Goal: Information Seeking & Learning: Learn about a topic

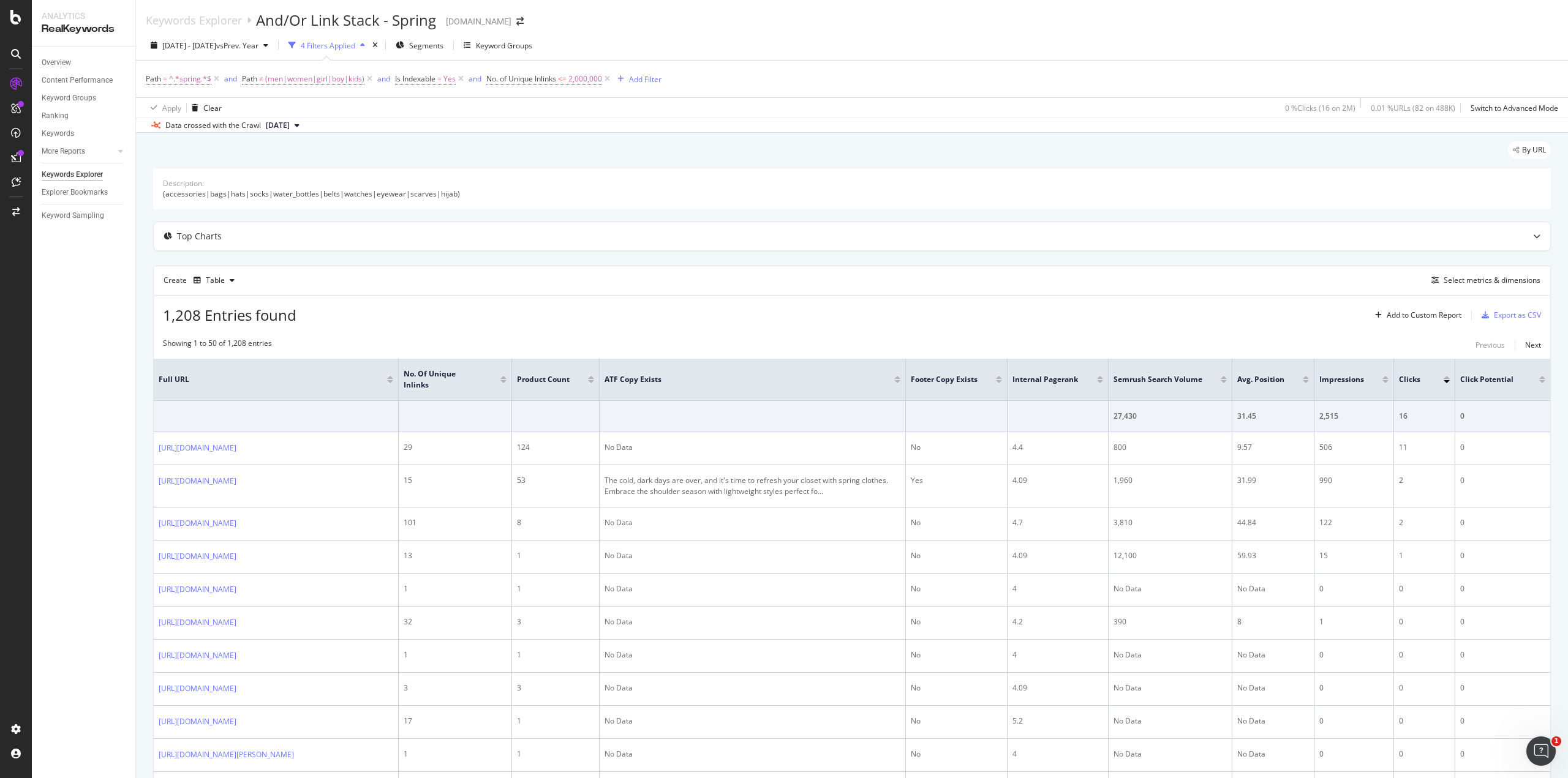
scroll to position [151, 0]
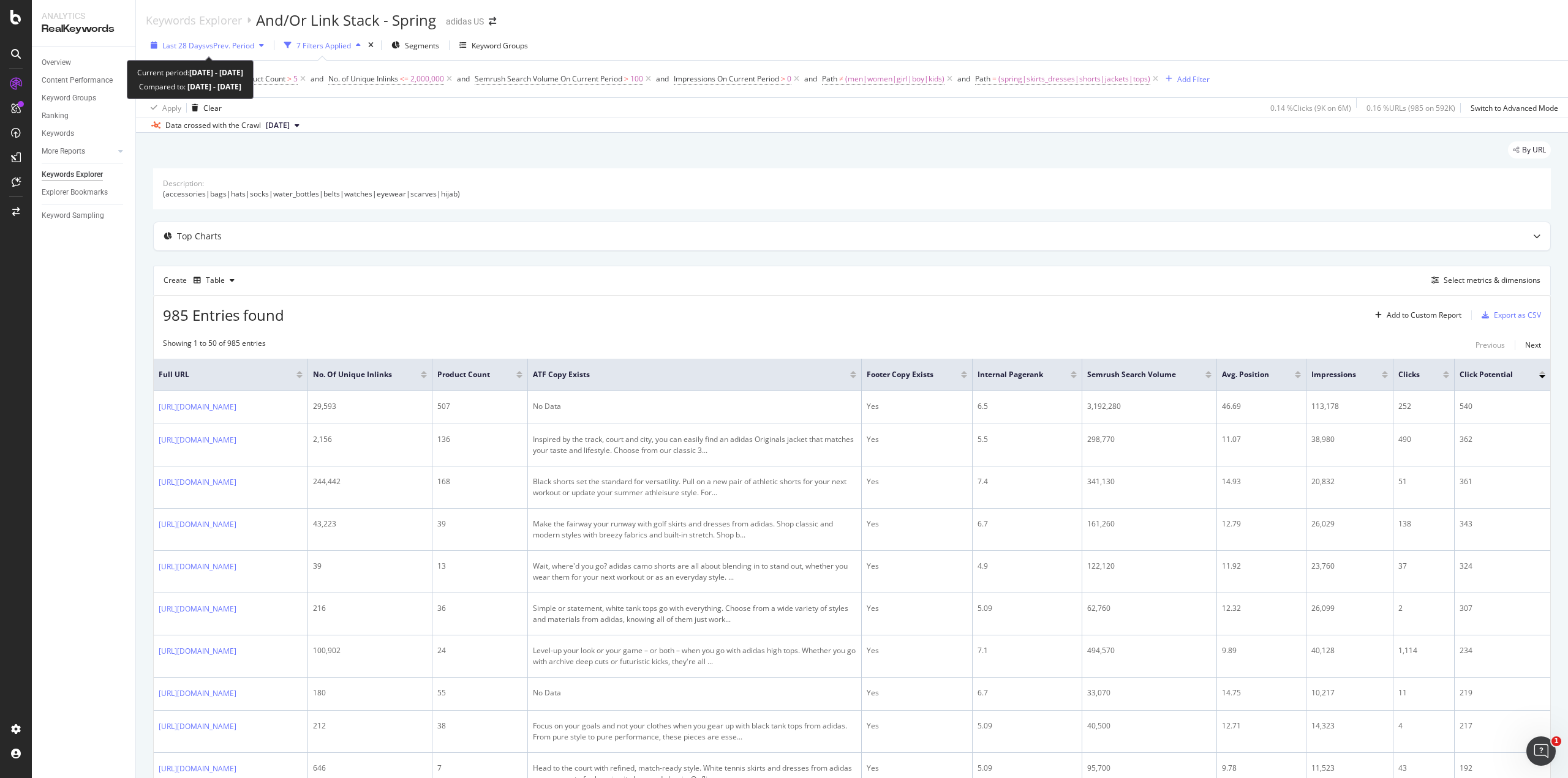
click at [247, 52] on div "Last 28 Days vs Prev. Period" at bounding box center [207, 45] width 123 height 18
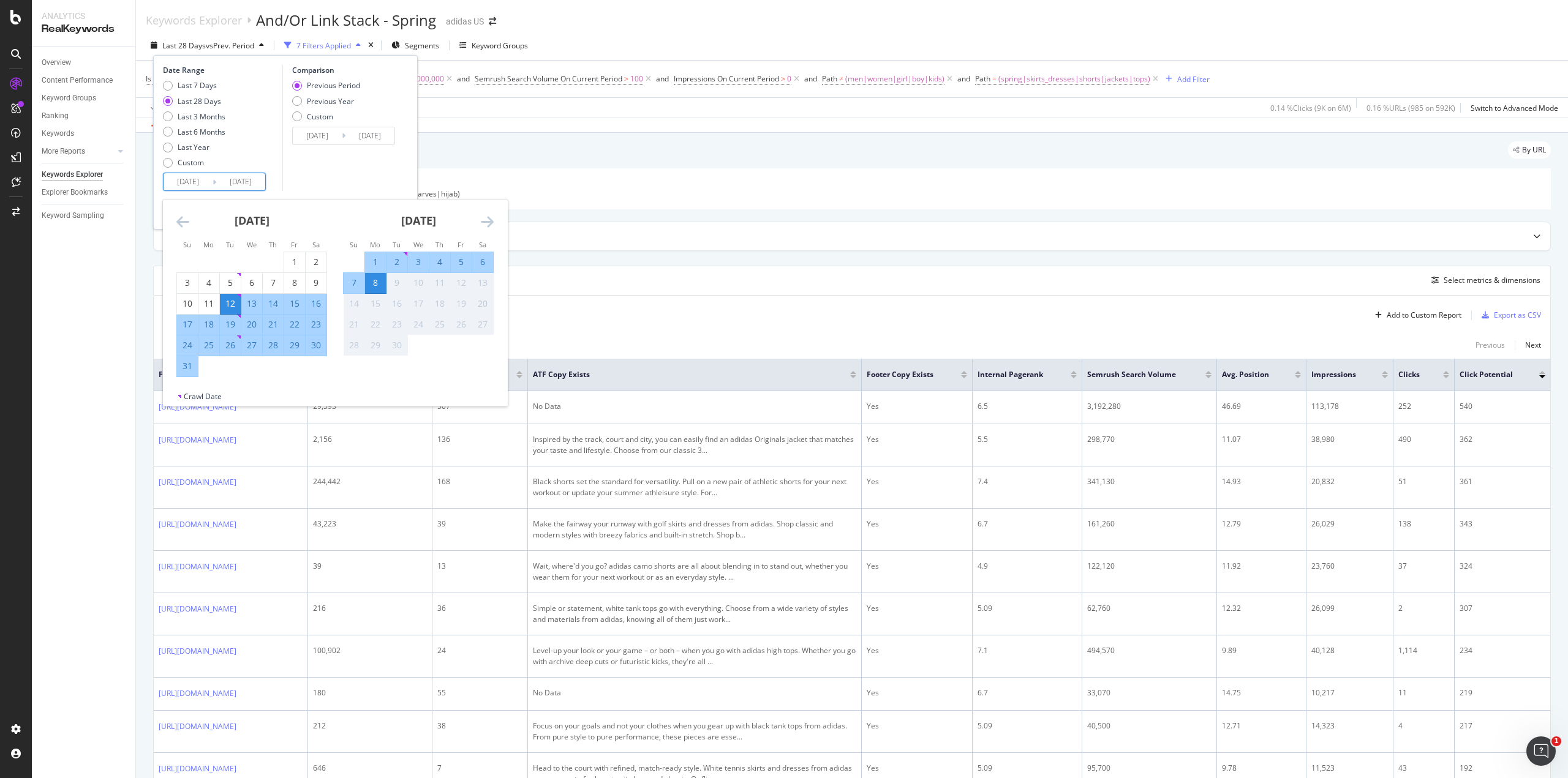
click at [200, 185] on input "2025/08/12" at bounding box center [188, 181] width 49 height 17
click at [182, 221] on icon "Move backward to switch to the previous month." at bounding box center [182, 221] width 13 height 15
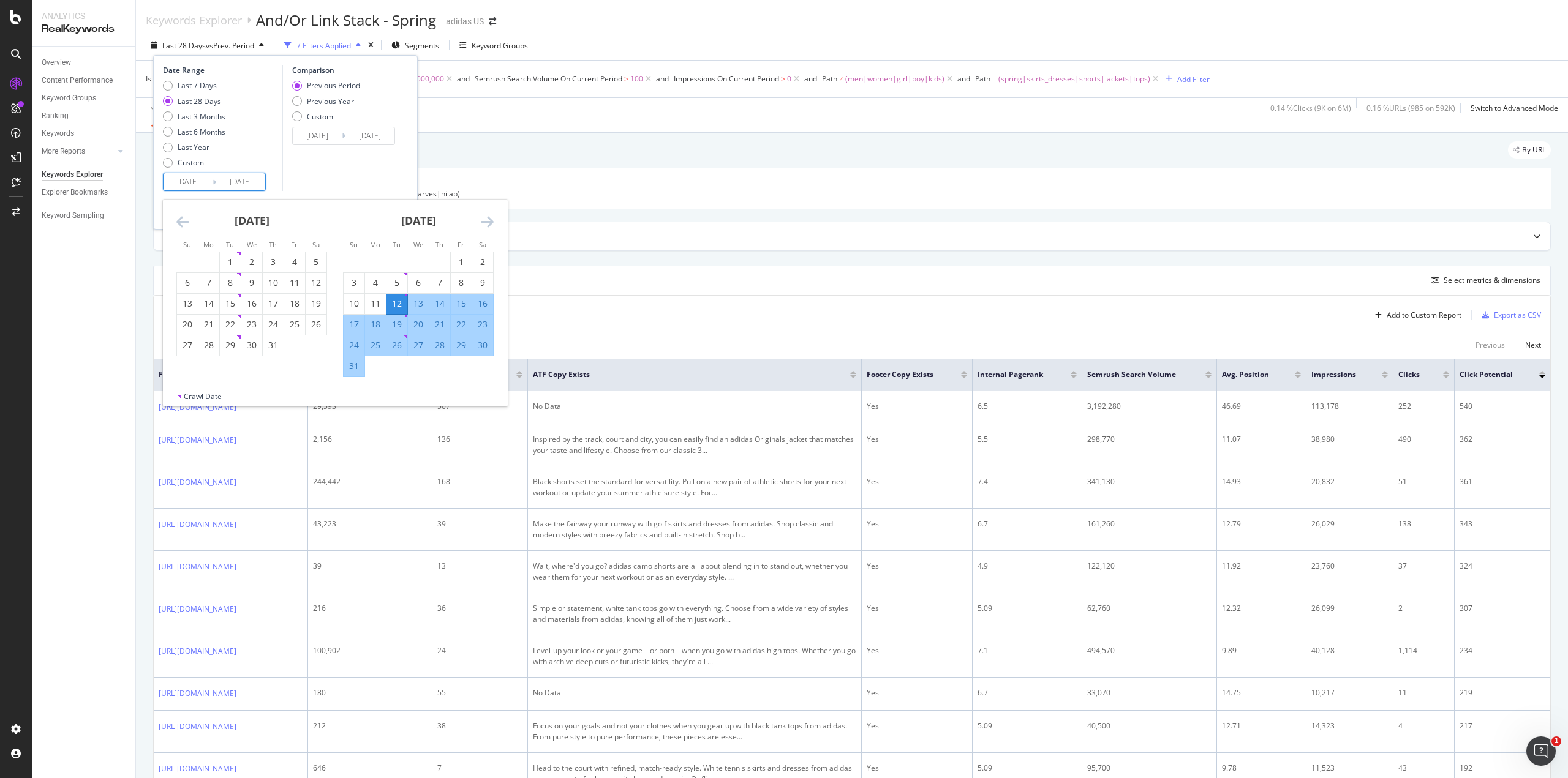
click at [182, 221] on icon "Move backward to switch to the previous month." at bounding box center [182, 221] width 13 height 15
click at [227, 261] on div "1" at bounding box center [230, 262] width 21 height 12
type input "2025/04/01"
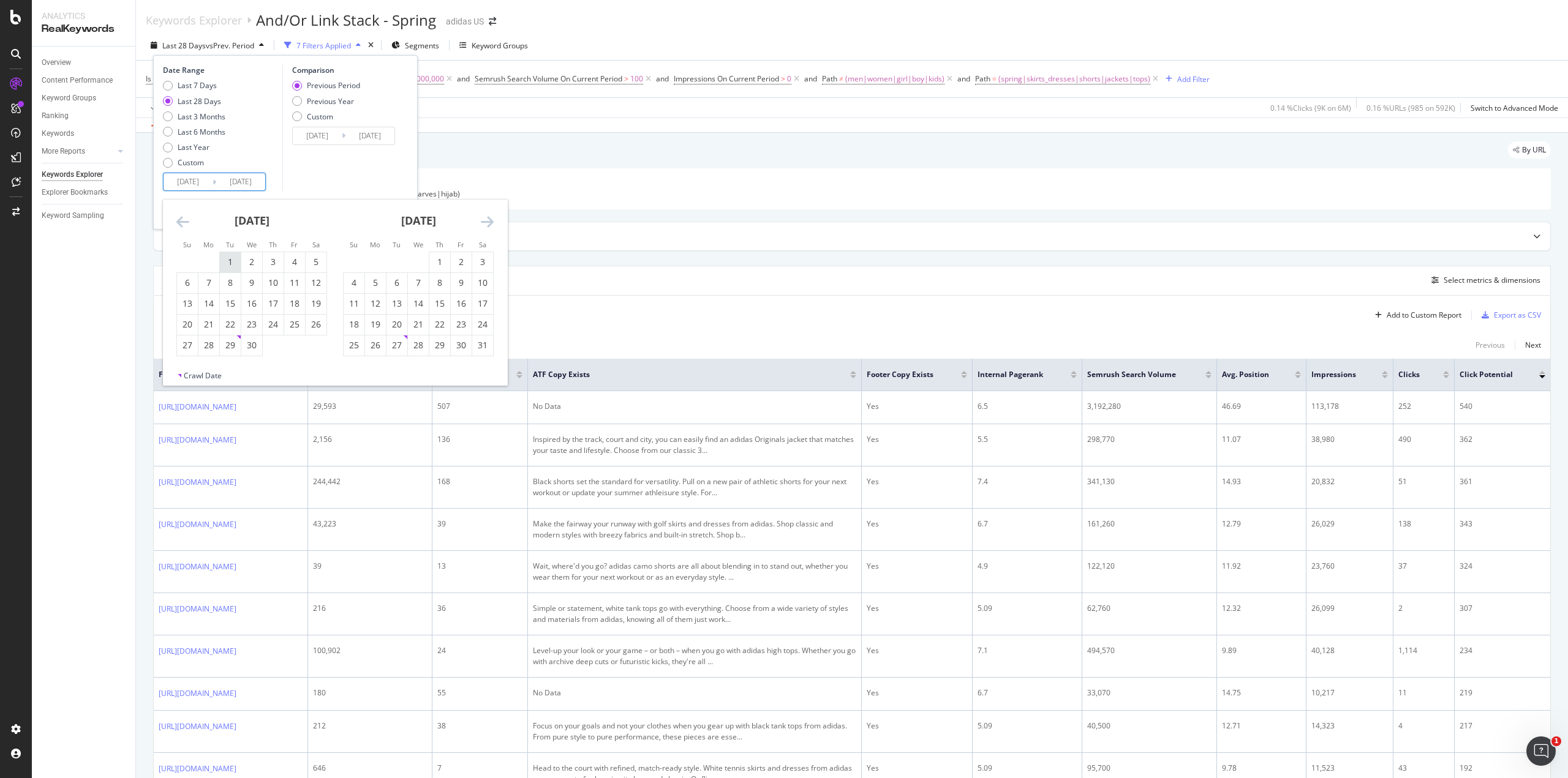
type input "2024/10/22"
type input "2025/03/31"
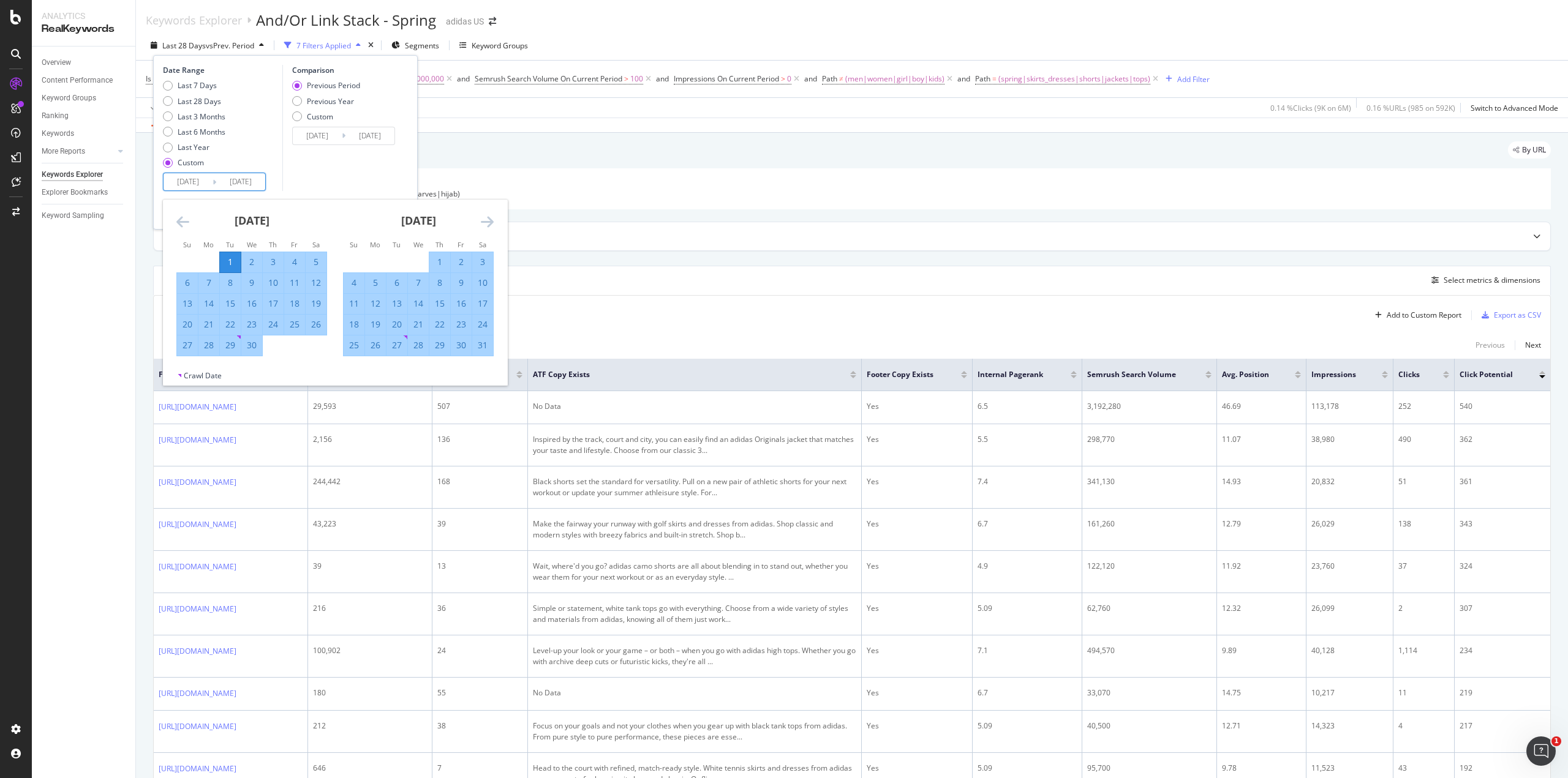
click at [492, 231] on div "May 2025" at bounding box center [418, 225] width 151 height 52
click at [488, 222] on icon "Move forward to switch to the next month." at bounding box center [486, 221] width 13 height 15
click at [375, 351] on div "30" at bounding box center [375, 345] width 21 height 12
type input "2025/06/30"
type input "2024/12/31"
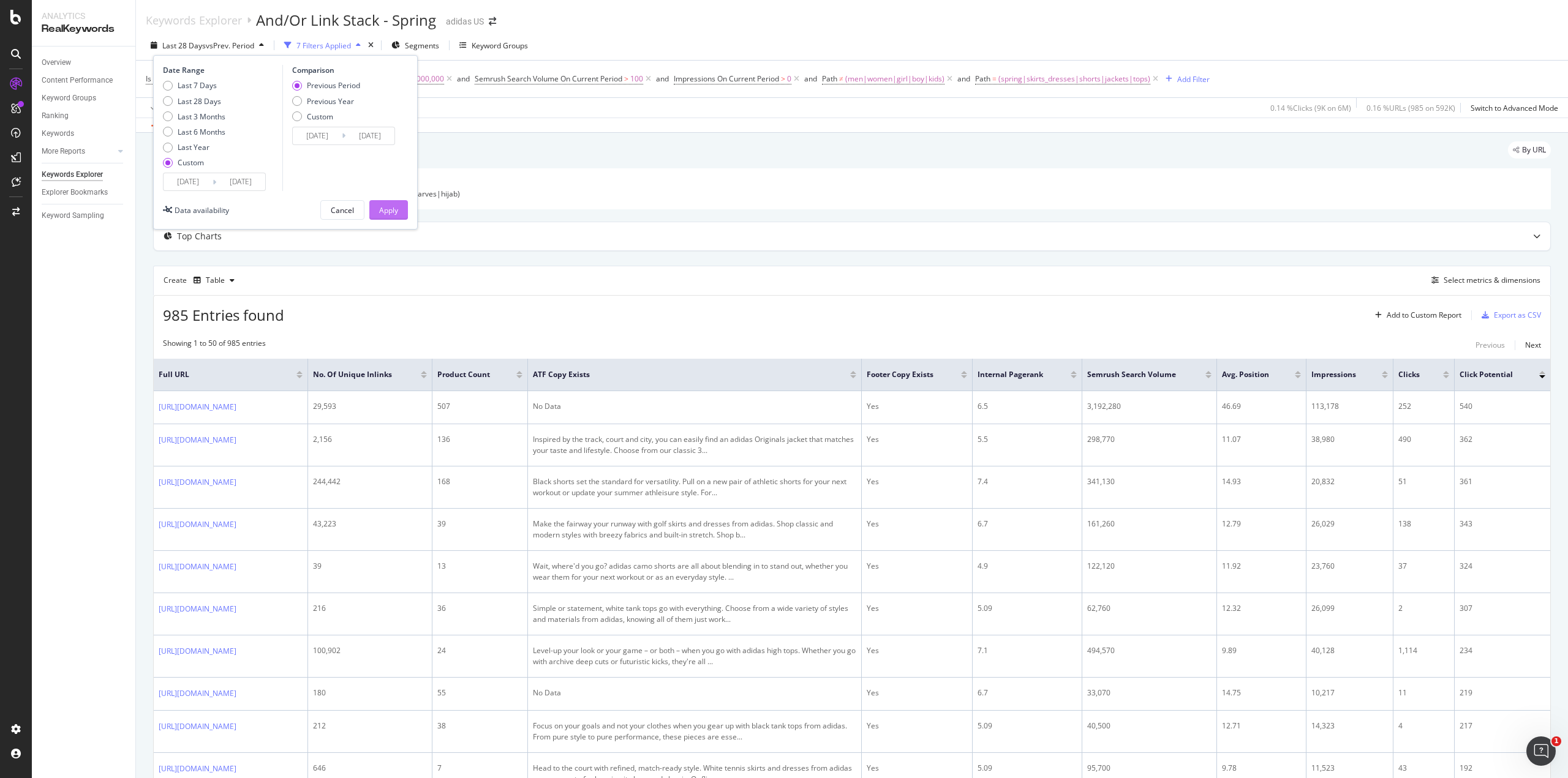
click at [393, 211] on div "Apply" at bounding box center [389, 211] width 19 height 10
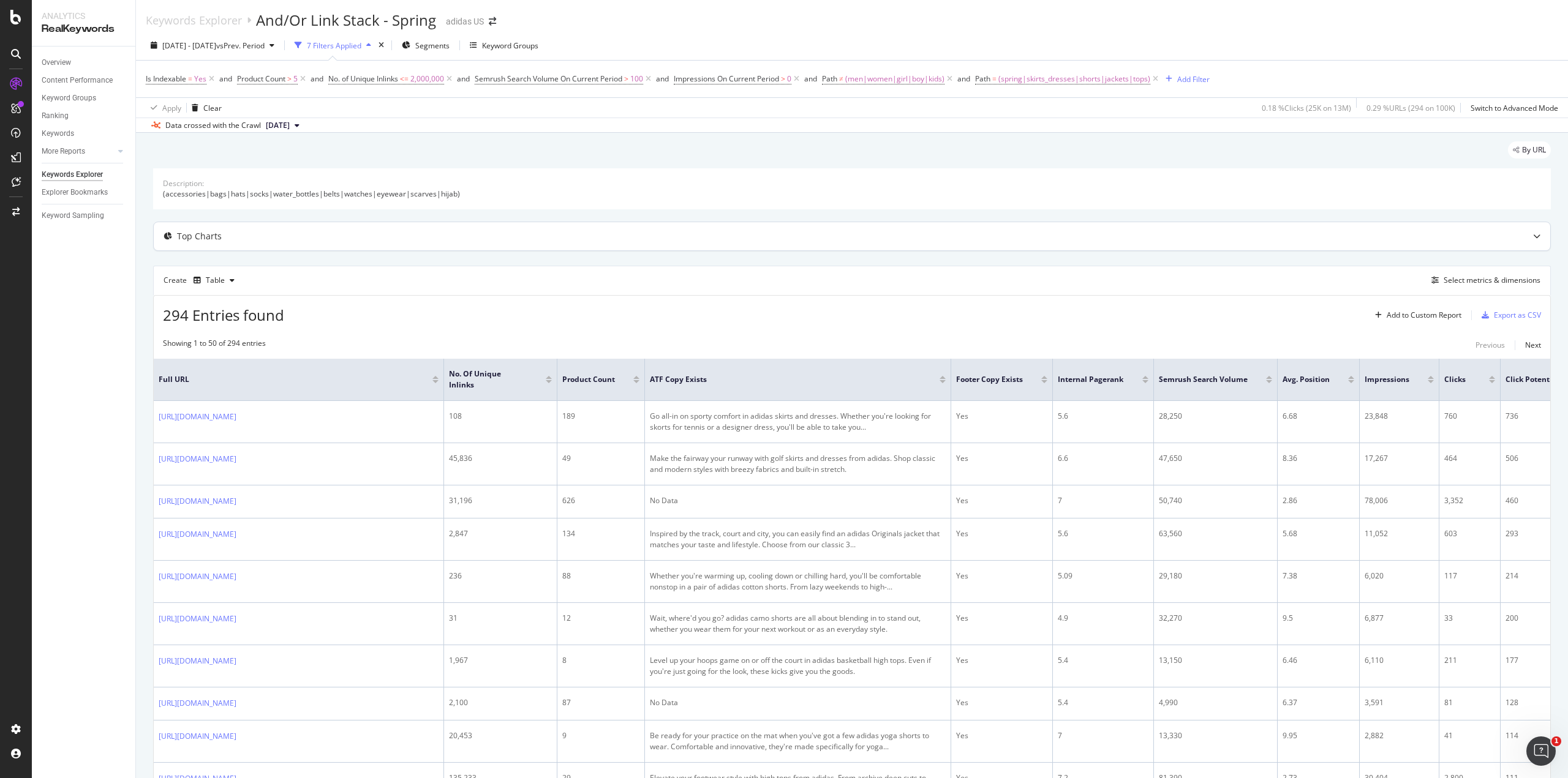
click at [1523, 241] on div at bounding box center [1535, 236] width 27 height 28
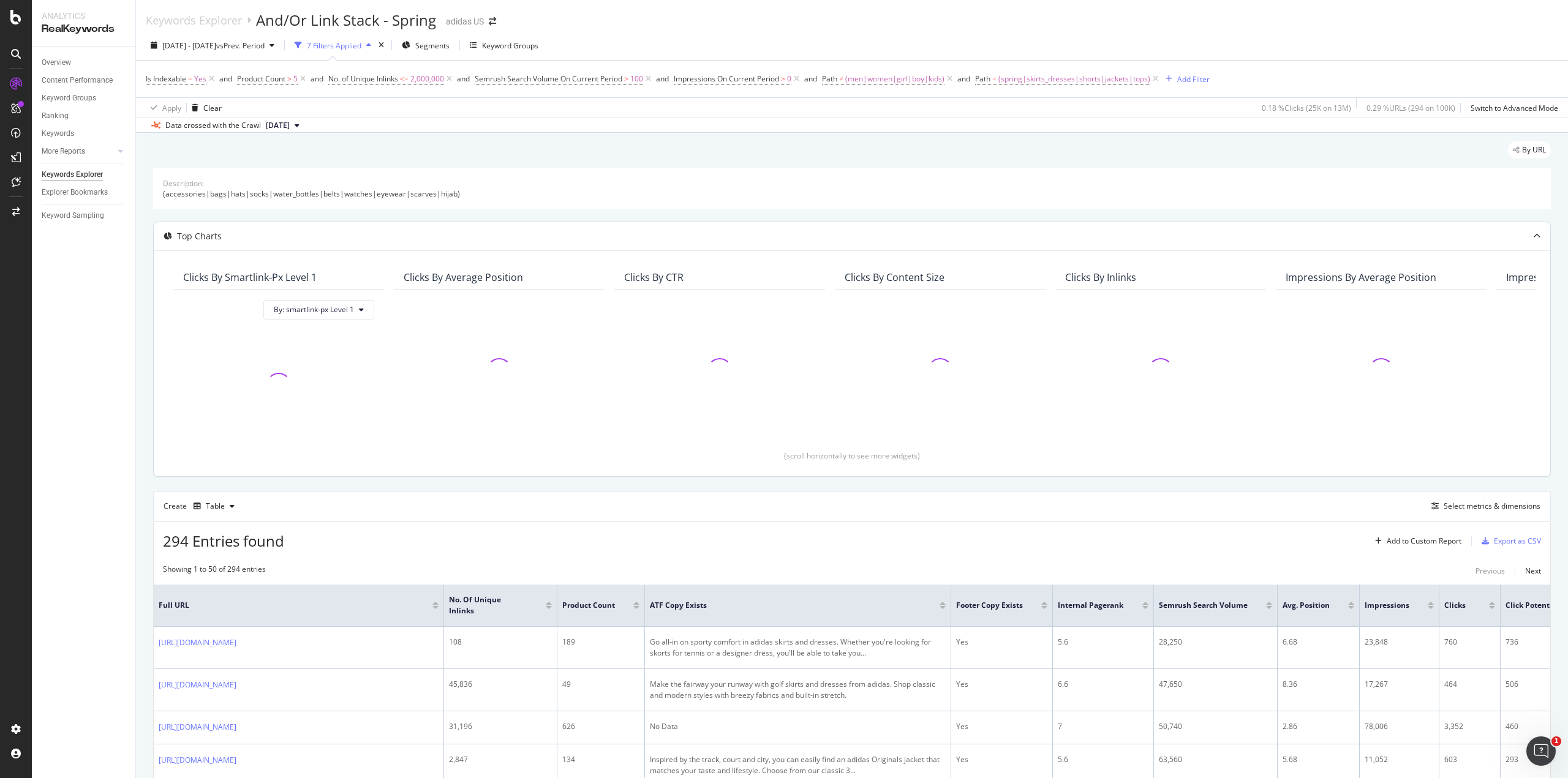
click at [1523, 241] on div at bounding box center [1535, 236] width 27 height 28
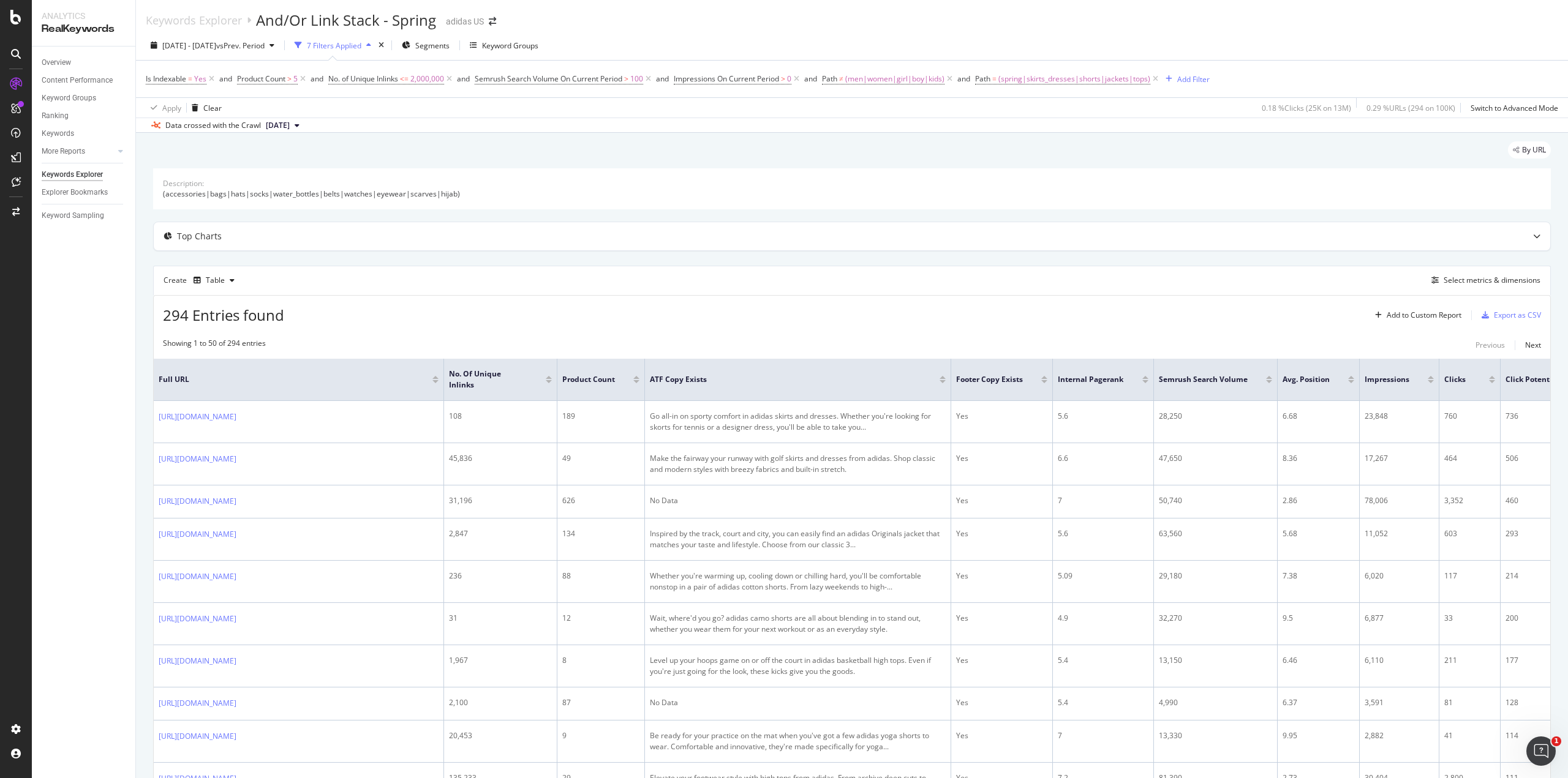
drag, startPoint x: 306, startPoint y: 80, endPoint x: 373, endPoint y: 149, distance: 96.2
click at [306, 80] on icon at bounding box center [303, 79] width 10 height 12
click at [1037, 82] on span "(spring|skirts_dresses|shorts|jackets|tops)" at bounding box center [982, 79] width 152 height 17
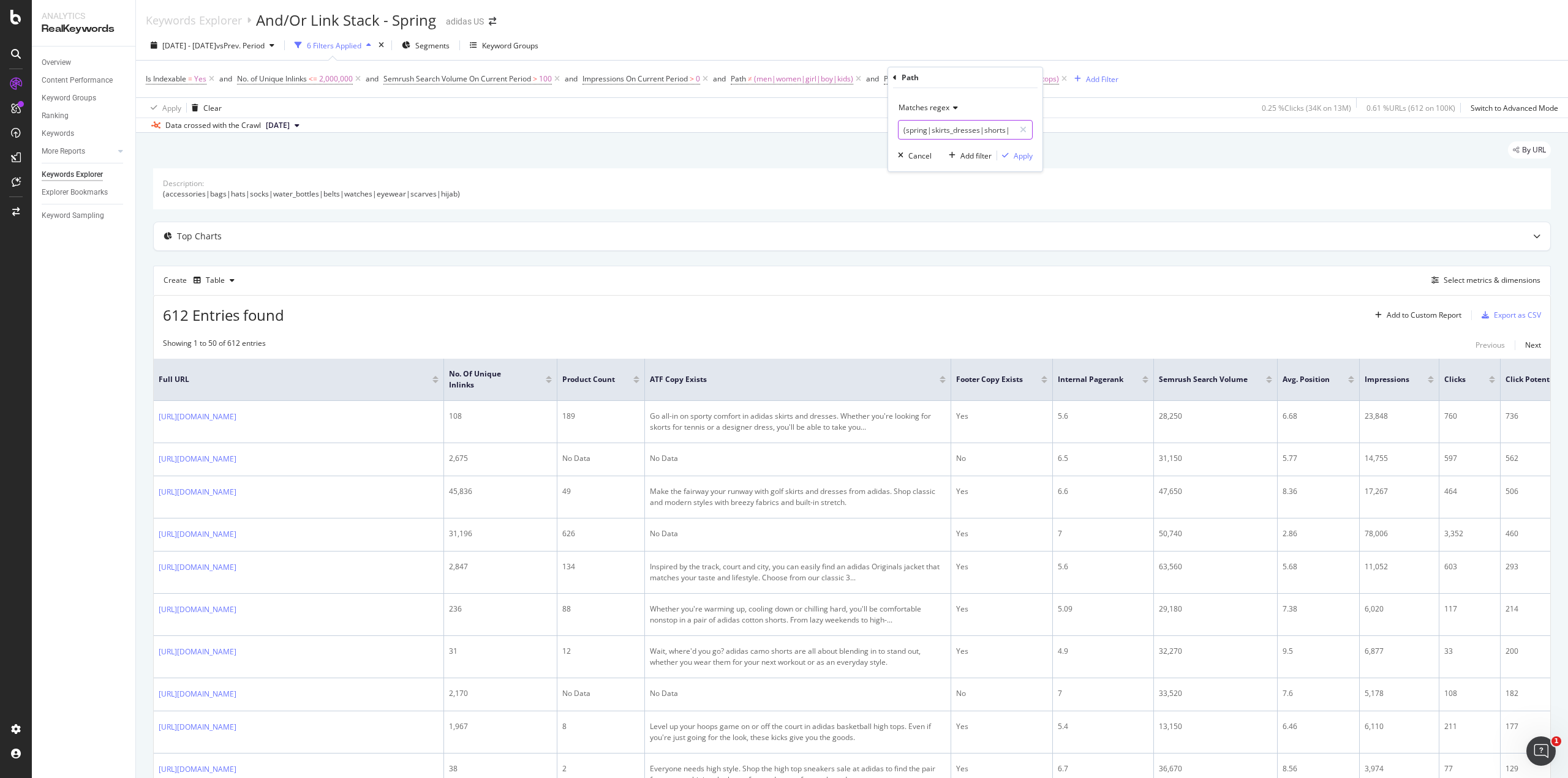
click at [928, 130] on input "(spring|skirts_dresses|shorts|jackets|tops)" at bounding box center [956, 129] width 116 height 20
click at [937, 123] on input "(spring|skirts_dresses|shorts|jackets|tops)" at bounding box center [956, 129] width 116 height 20
click at [966, 128] on input "(spring|skirts_dresses|shorts|jackets|tops)" at bounding box center [956, 129] width 116 height 20
click at [996, 132] on input "(spring|skirts_dresses|shorts|jackets|tops)" at bounding box center [956, 129] width 116 height 20
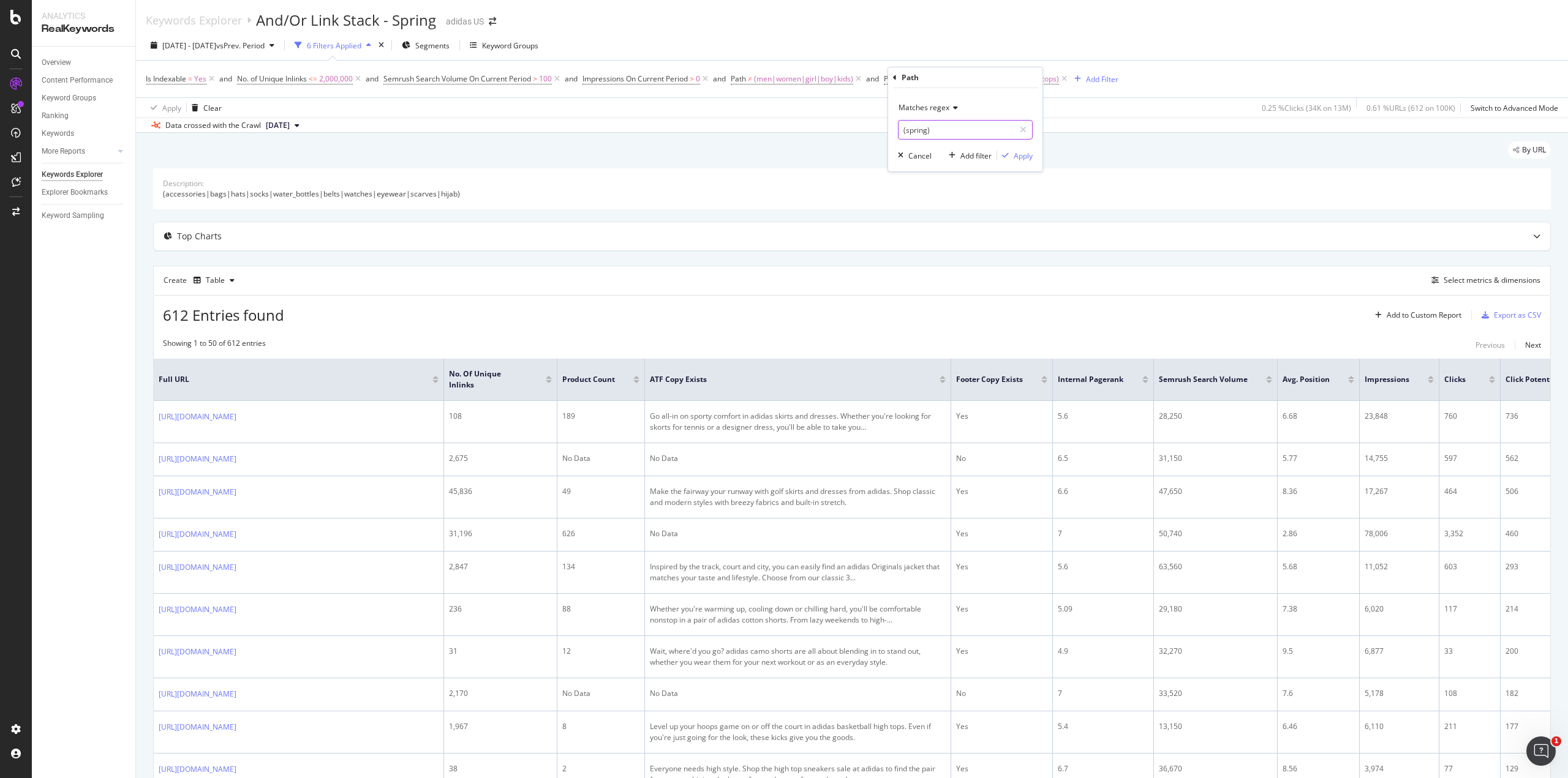
type input "(spring)"
click at [949, 109] on icon at bounding box center [953, 108] width 9 height 8
click at [949, 223] on div "Contains" at bounding box center [966, 228] width 131 height 16
click at [957, 133] on input "(spring)" at bounding box center [956, 129] width 116 height 20
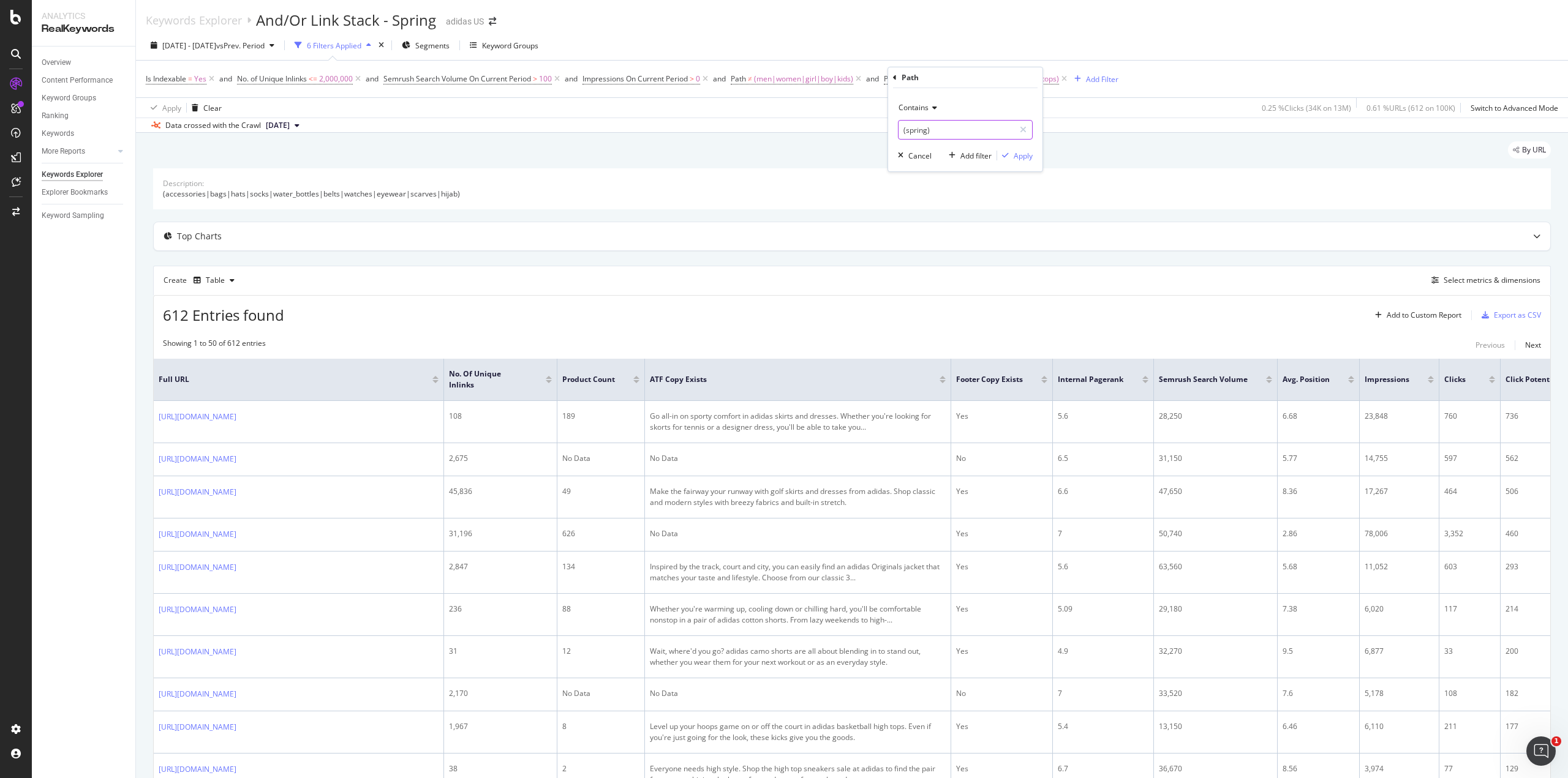
click at [971, 128] on input "(spring)" at bounding box center [956, 129] width 116 height 20
click at [1017, 157] on div "Apply" at bounding box center [1022, 156] width 19 height 10
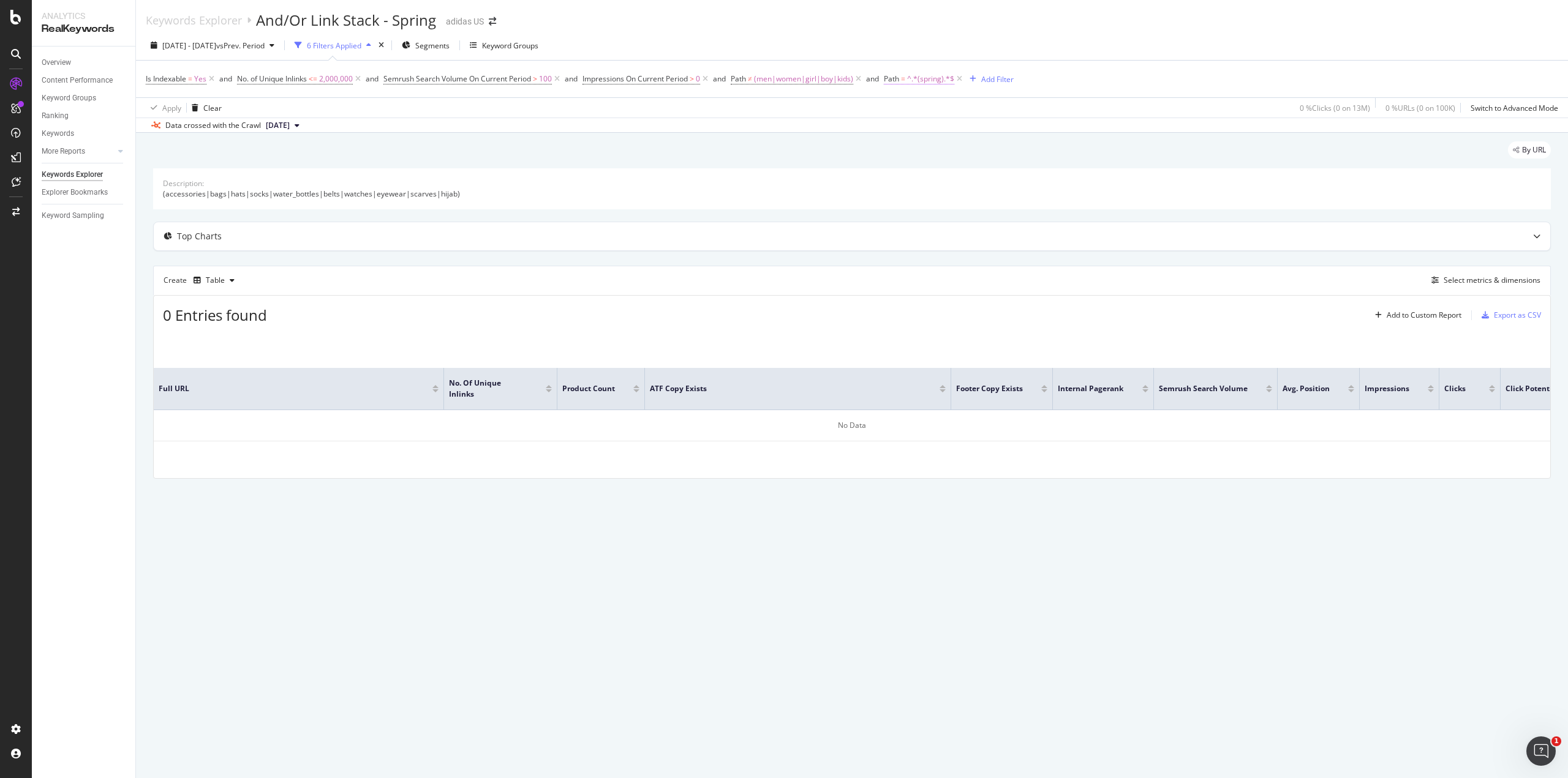
click at [905, 81] on span "=" at bounding box center [903, 79] width 4 height 10
click at [945, 129] on input "(spring)" at bounding box center [956, 129] width 116 height 20
click at [945, 129] on input "(spring)" at bounding box center [956, 129] width 116 height 20
click at [957, 128] on input "(spring)" at bounding box center [956, 129] width 116 height 20
type input "spring"
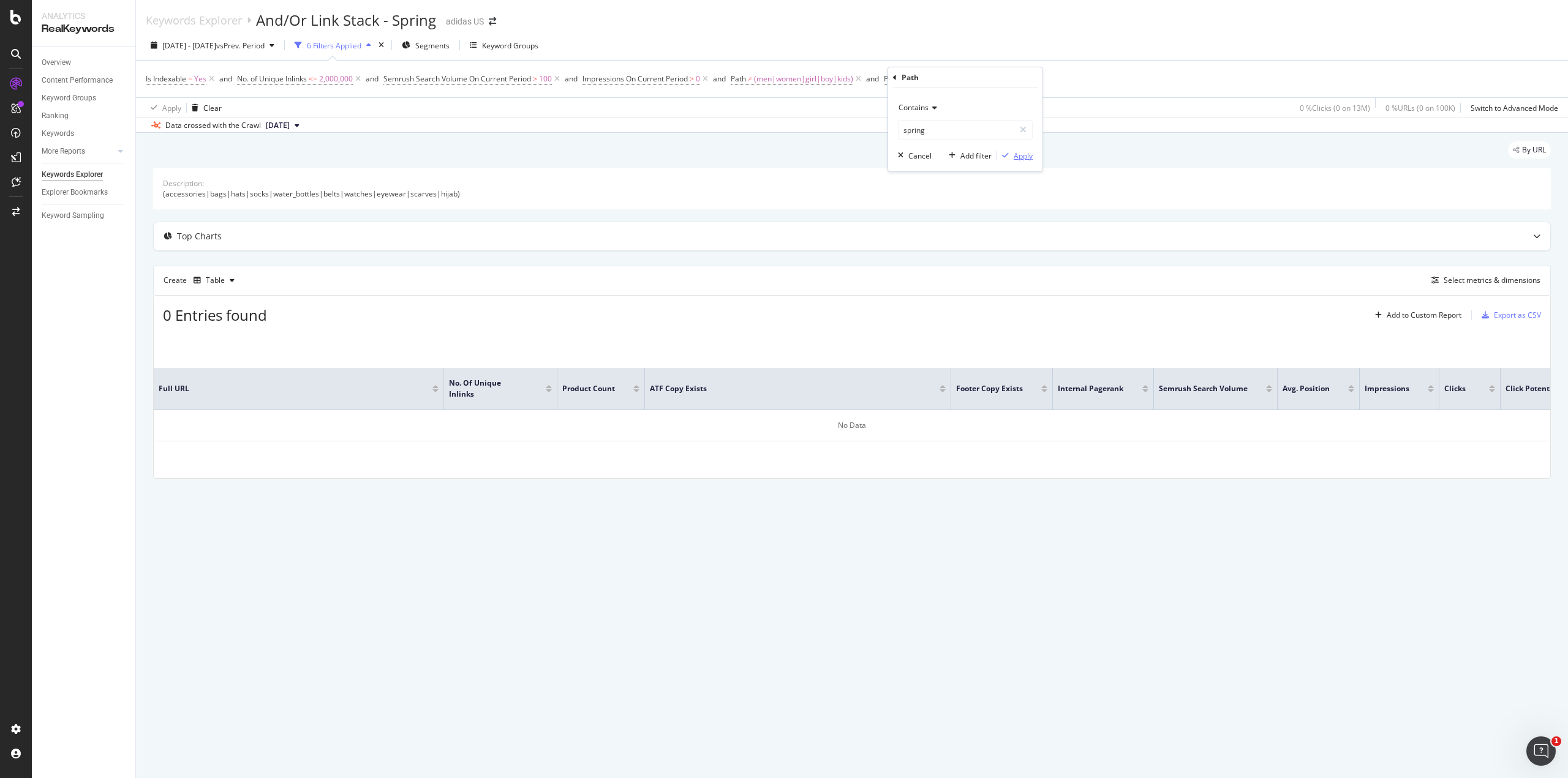
click at [1012, 156] on div "button" at bounding box center [1005, 155] width 16 height 8
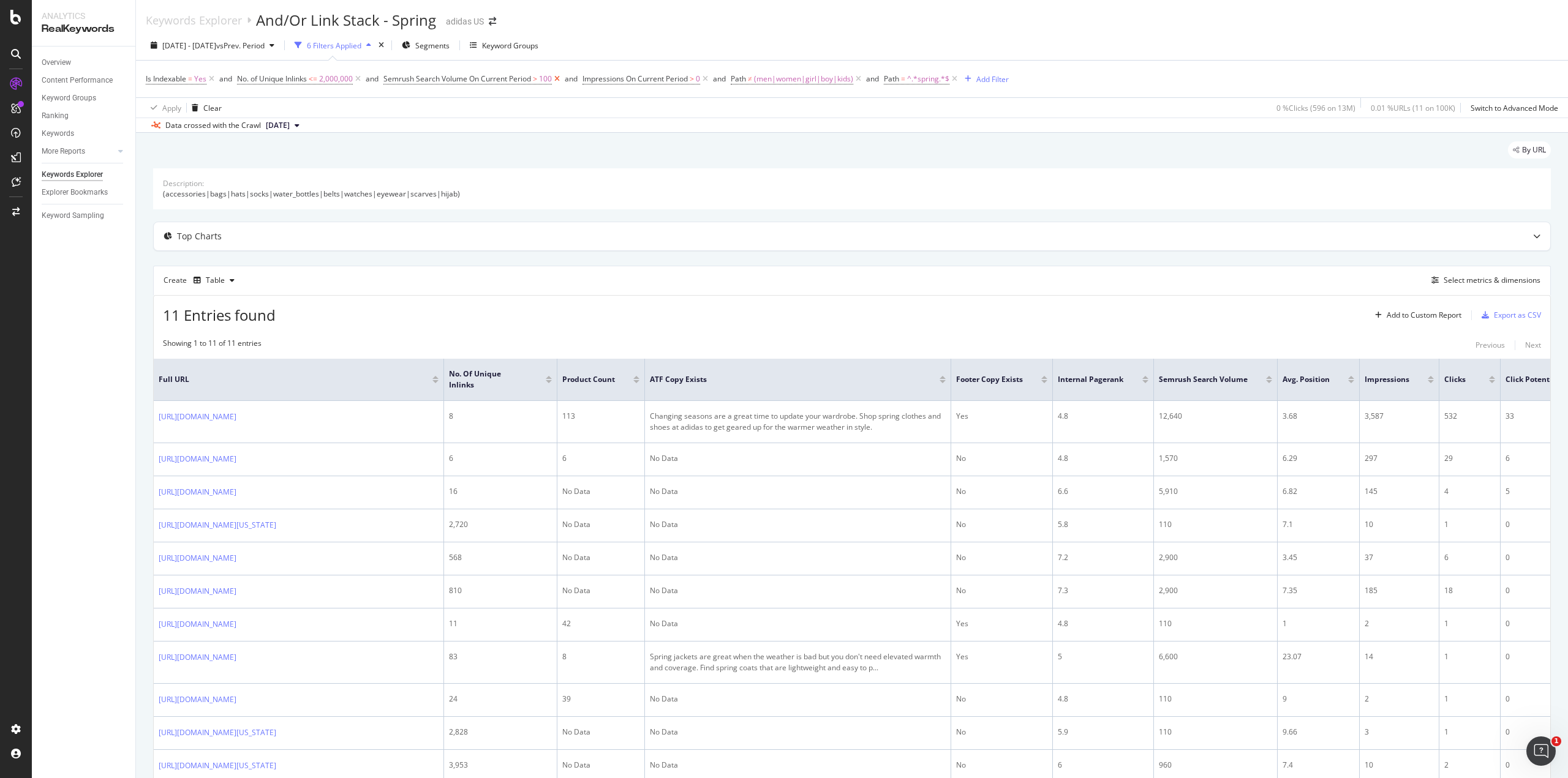
click at [561, 80] on icon at bounding box center [557, 79] width 10 height 12
click at [1522, 149] on span "By URL" at bounding box center [1534, 150] width 24 height 8
click at [212, 80] on icon at bounding box center [212, 79] width 10 height 12
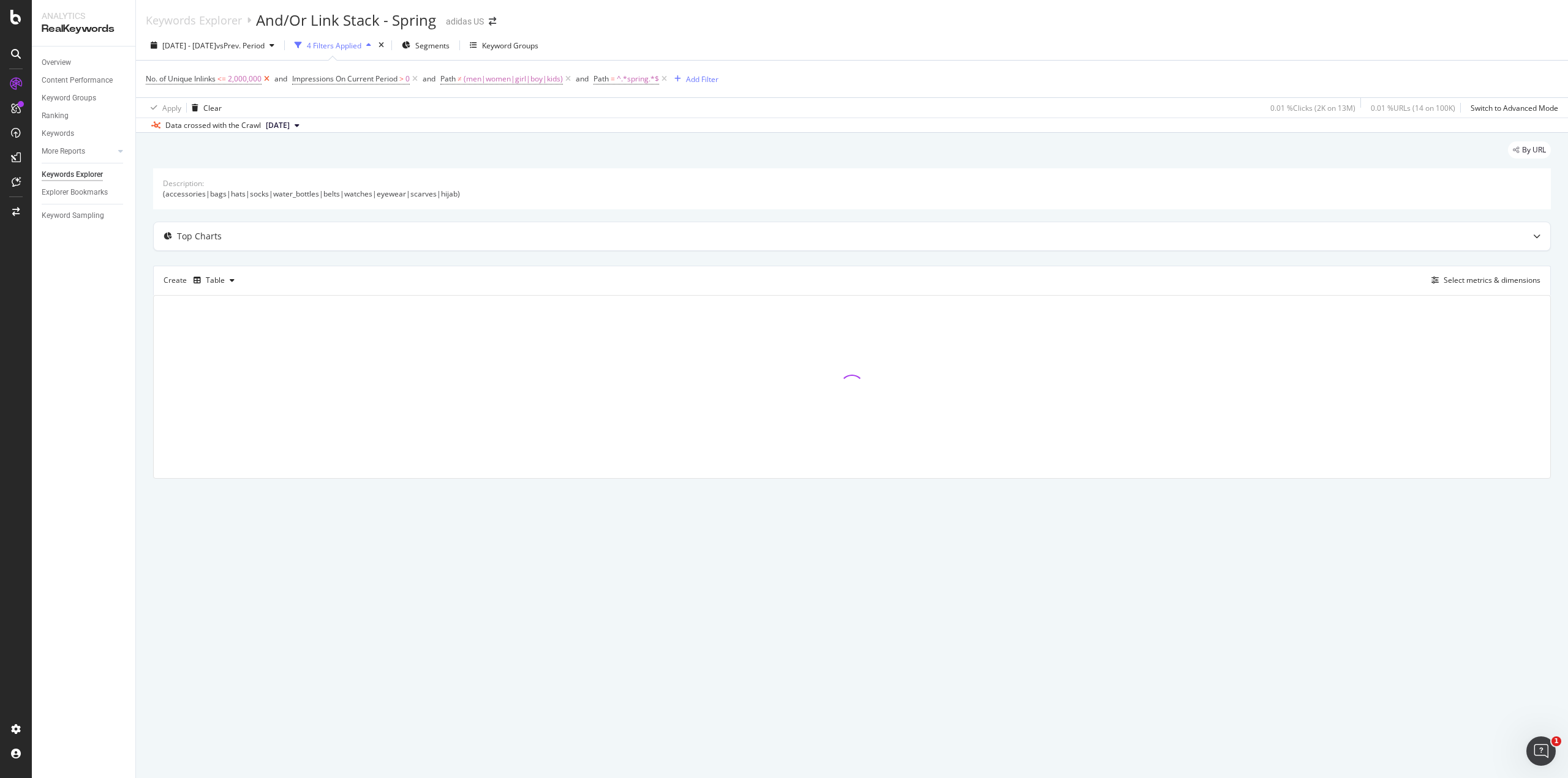
click at [269, 80] on icon at bounding box center [266, 79] width 10 height 12
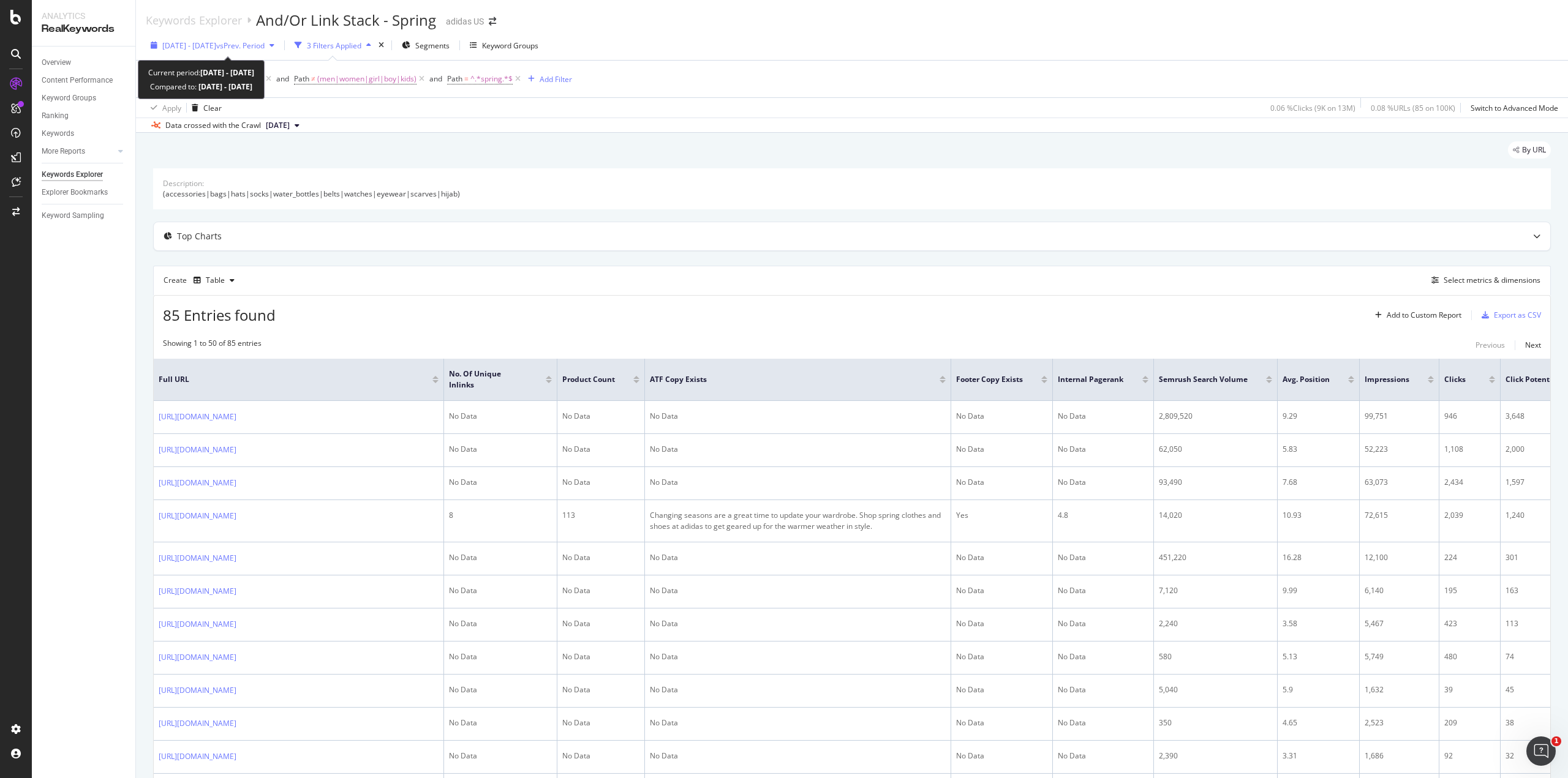
click at [253, 49] on span "vs Prev. Period" at bounding box center [240, 45] width 48 height 10
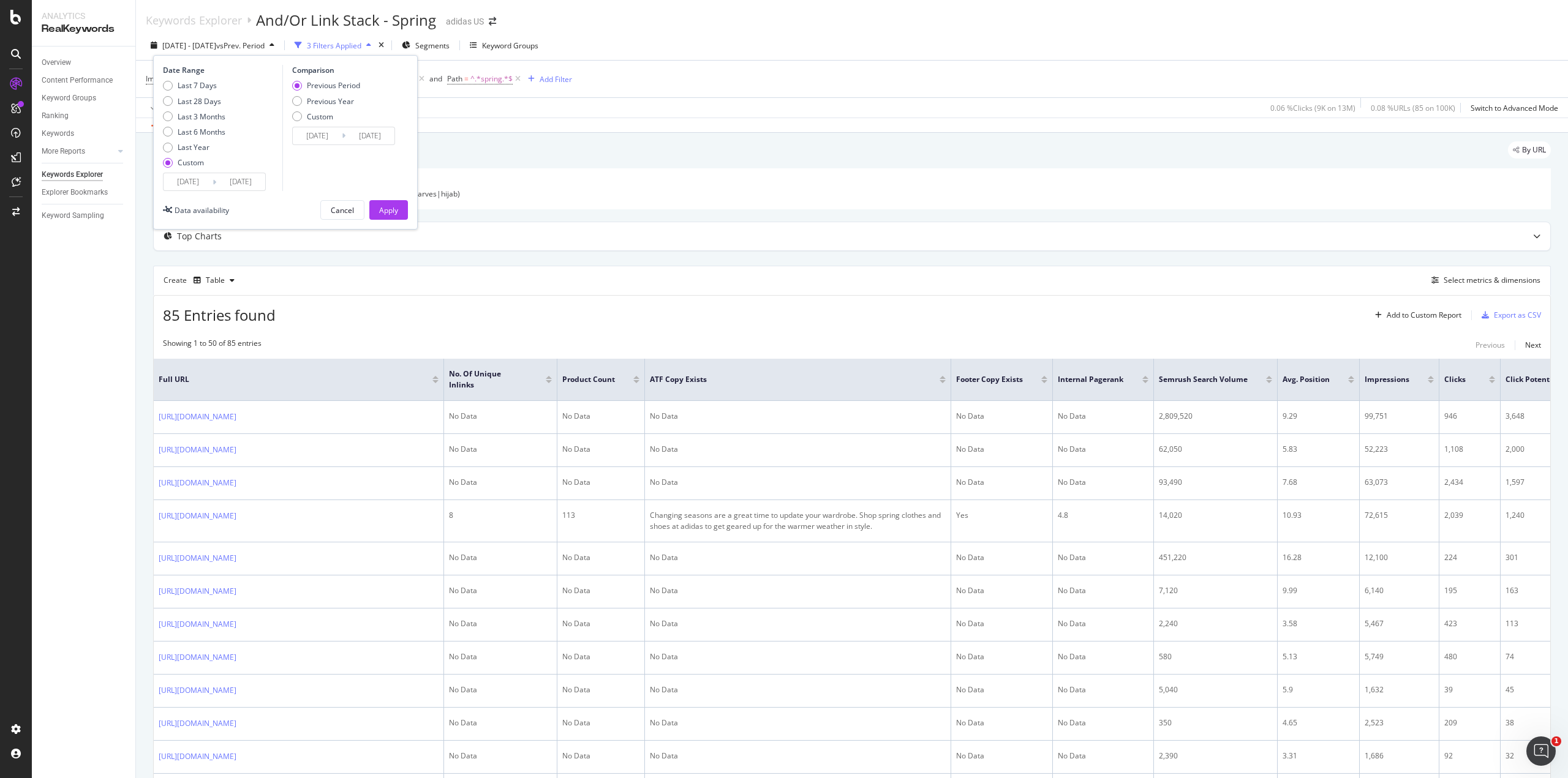
click at [260, 184] on input "2025/06/30" at bounding box center [240, 181] width 49 height 17
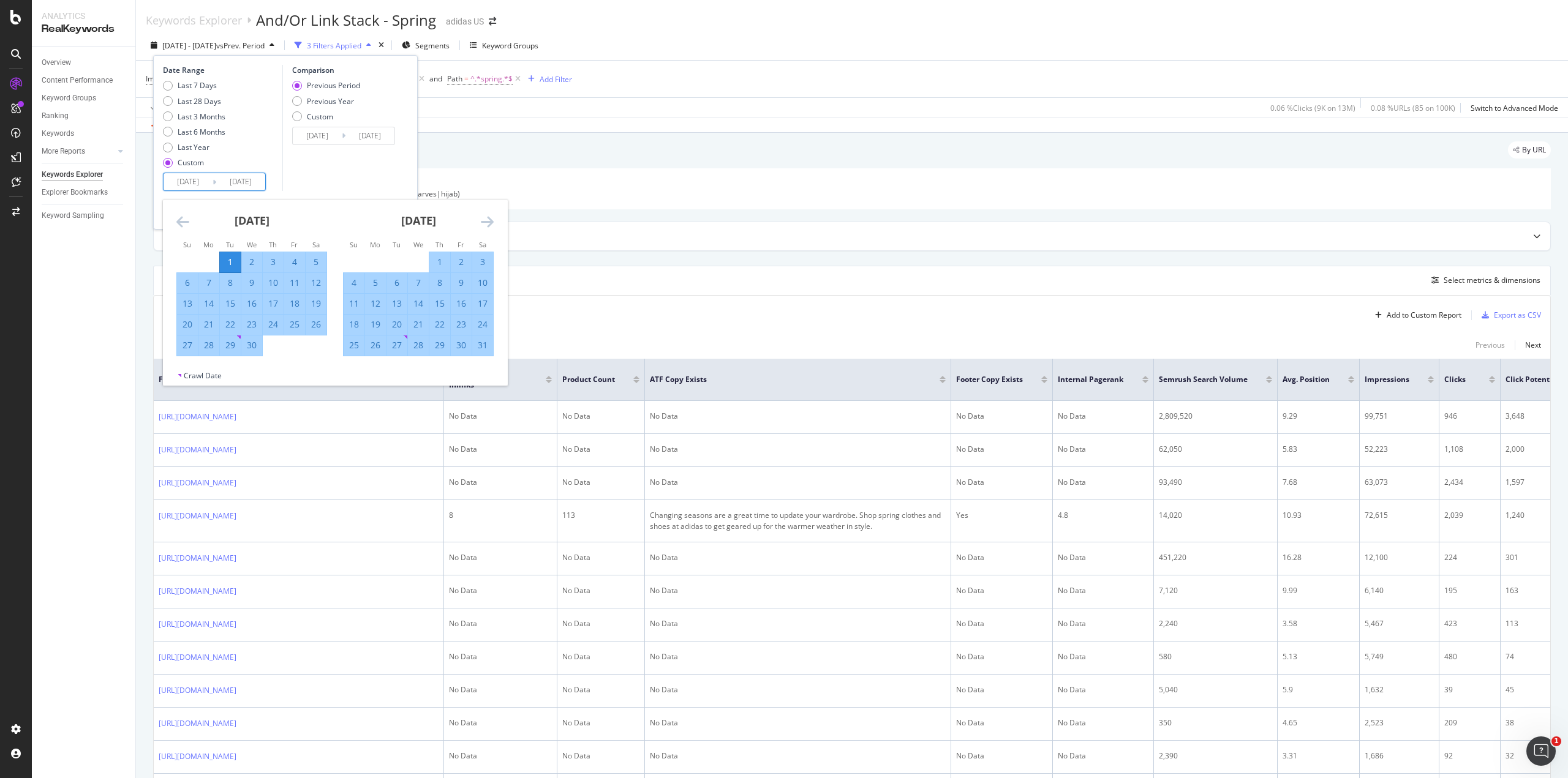
click at [486, 221] on icon "Move forward to switch to the next month." at bounding box center [486, 221] width 13 height 15
click at [486, 225] on icon "Move forward to switch to the next month." at bounding box center [486, 221] width 13 height 15
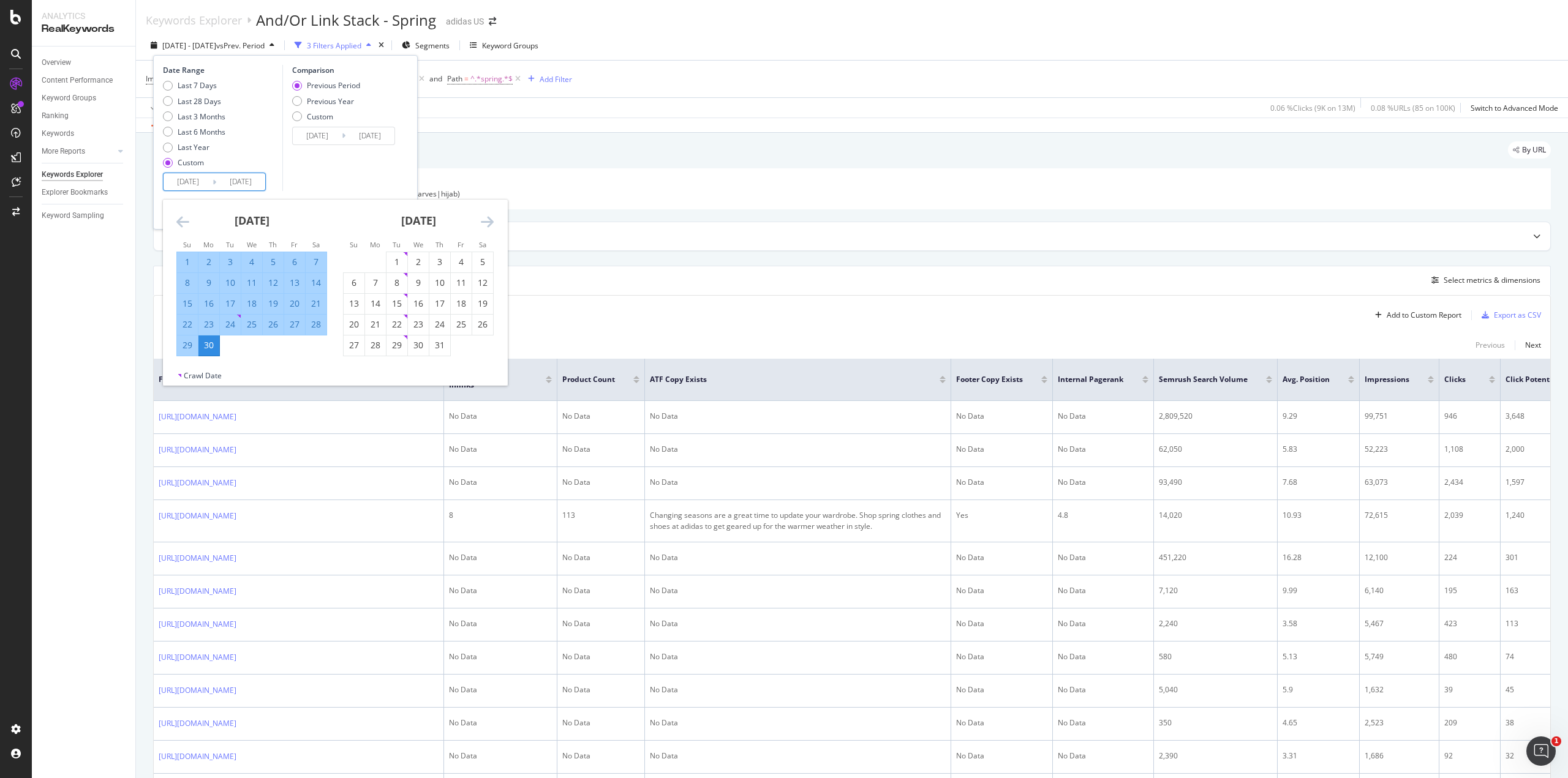
click at [232, 184] on input "2025/06/30" at bounding box center [240, 181] width 49 height 17
type input "2025/06/30"
type input "2024/12/01"
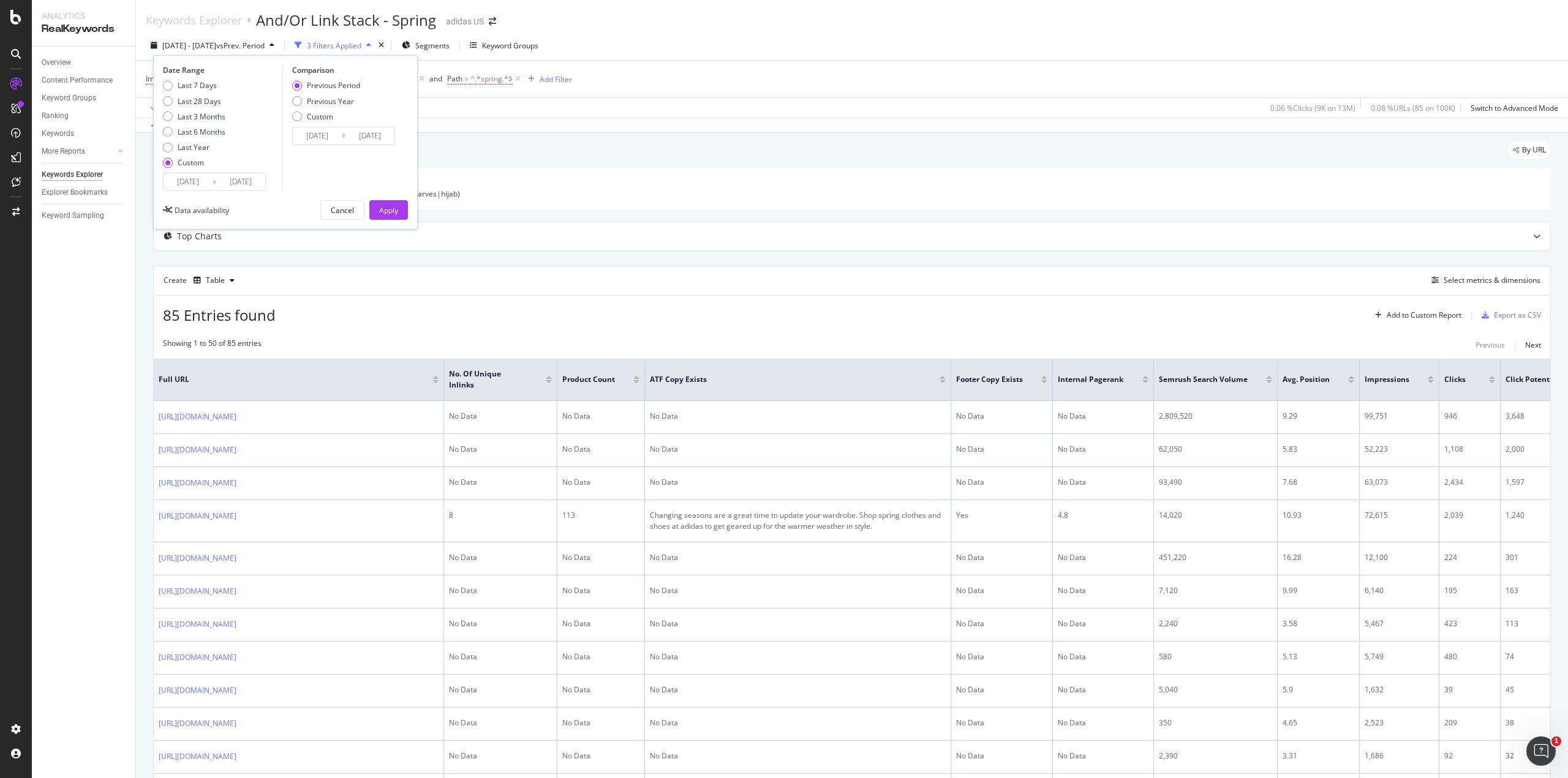
type input "2025/07/31"
type input "2024/11/30"
type input "2025/07/31"
click at [295, 102] on div "Previous Year" at bounding box center [296, 100] width 9 height 9
type input "2024/04/02"
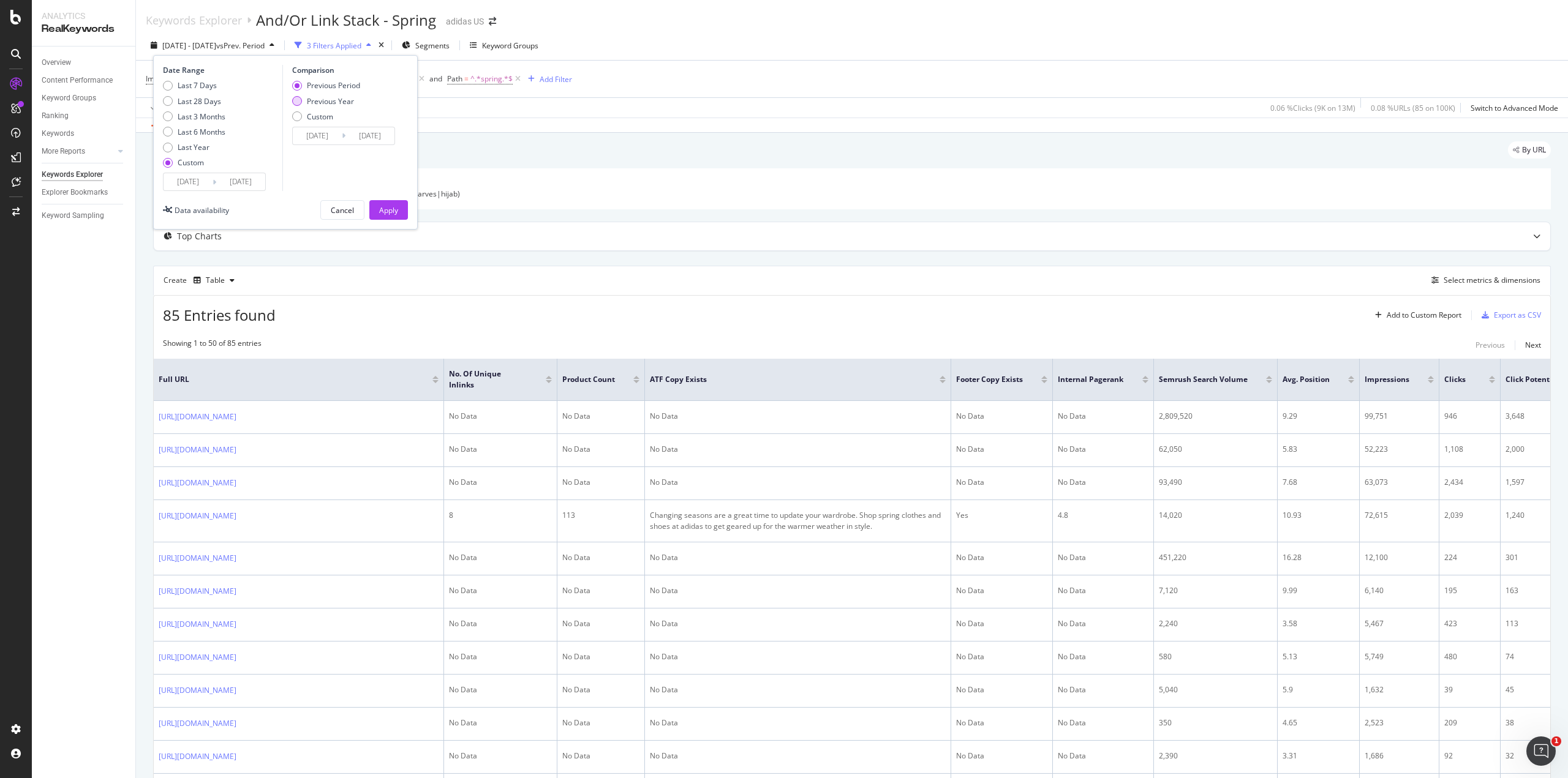
type input "2024/08/01"
click at [403, 216] on button "Apply" at bounding box center [388, 210] width 39 height 20
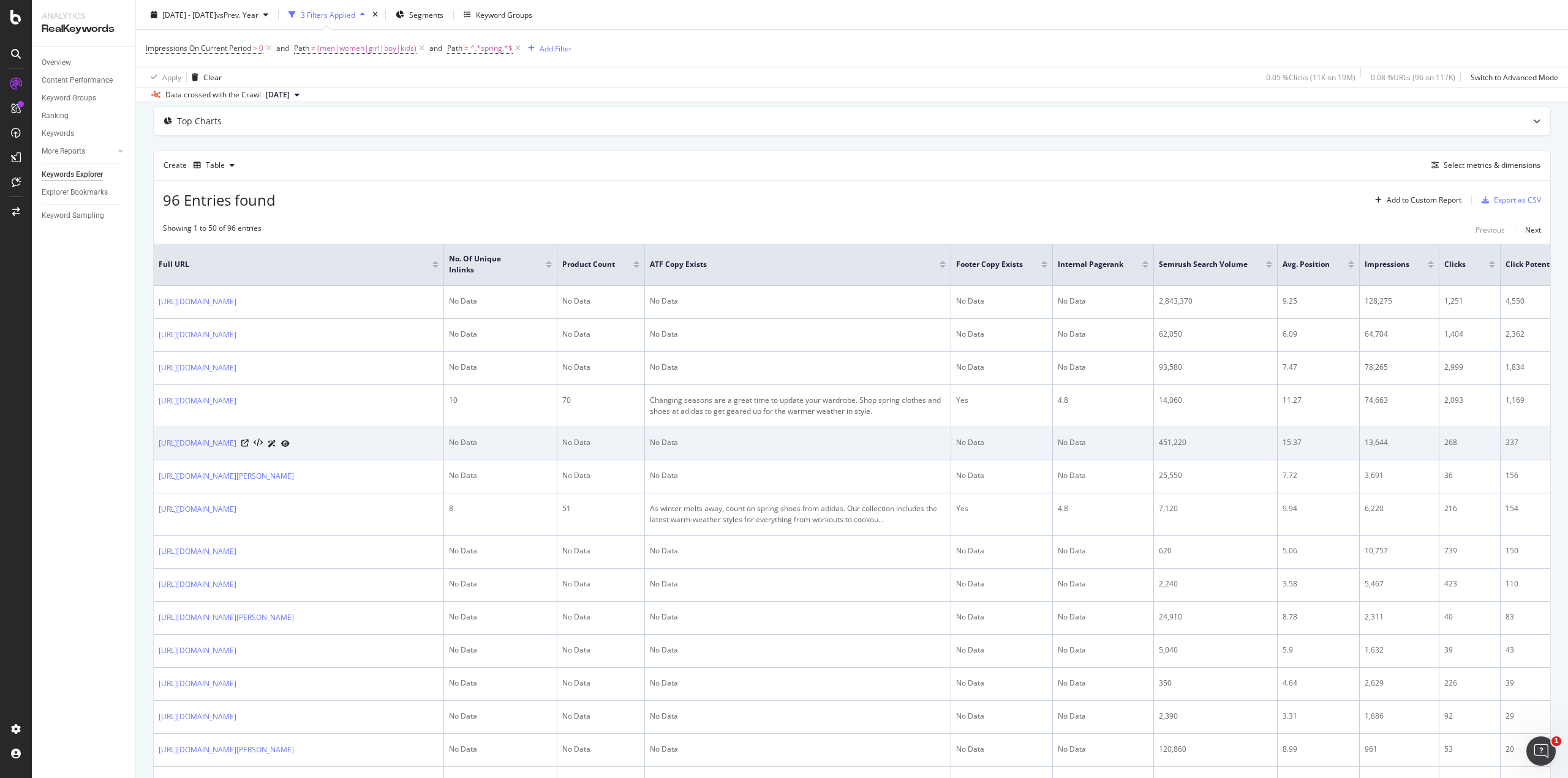
scroll to position [122, 0]
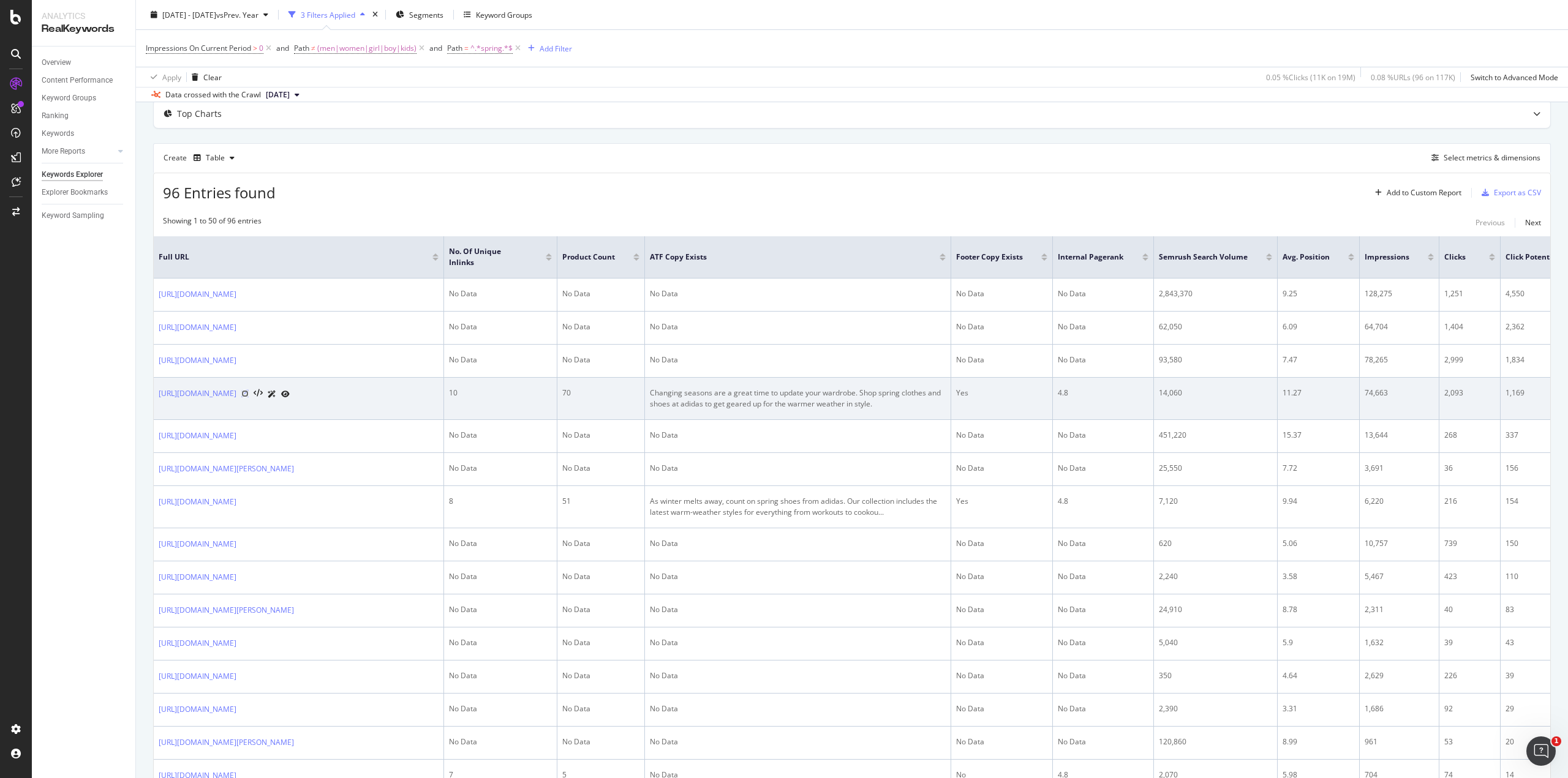
click at [248, 397] on icon at bounding box center [245, 394] width 8 height 8
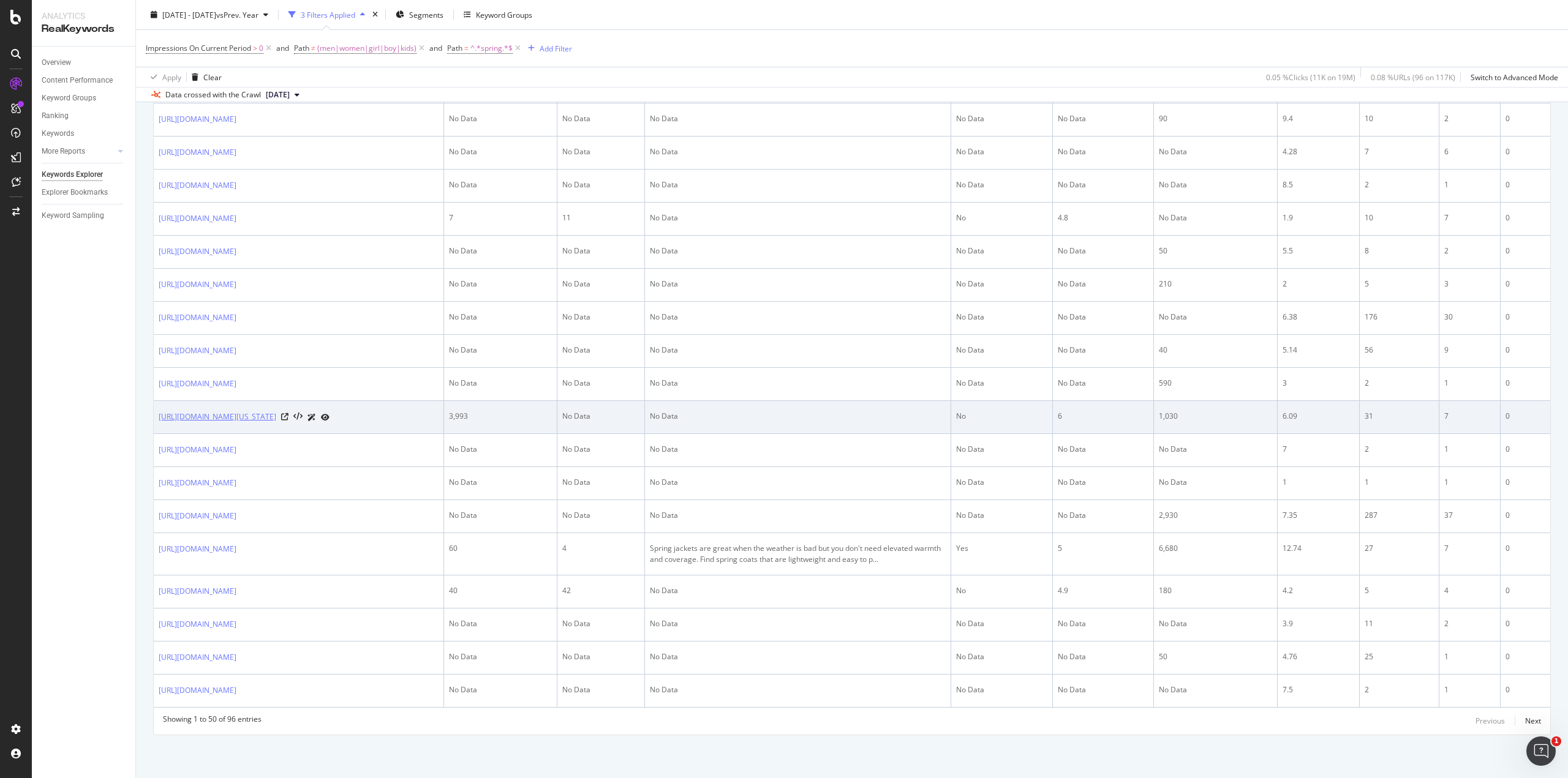
scroll to position [1926, 0]
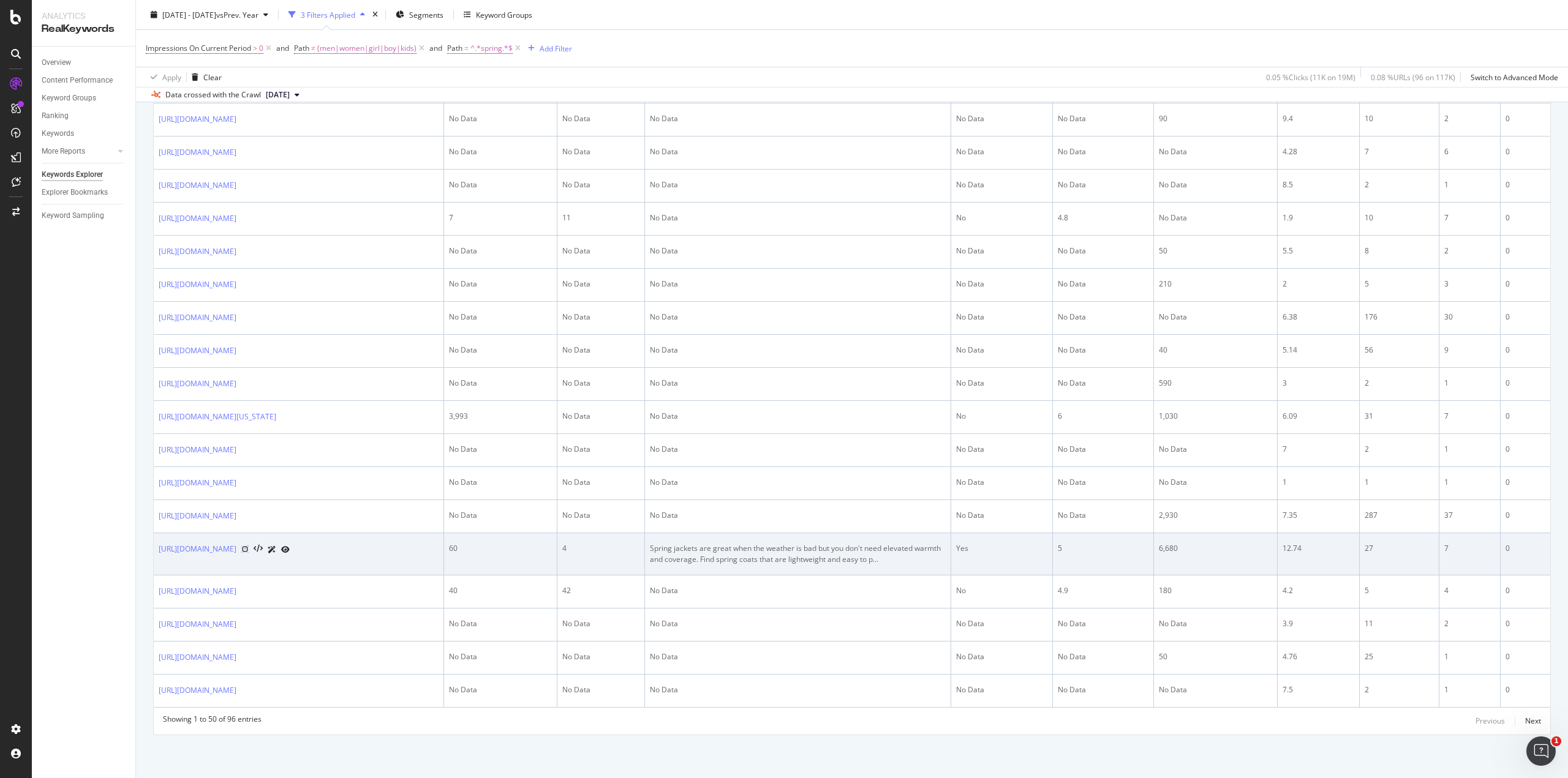
click at [248, 545] on icon at bounding box center [245, 549] width 8 height 8
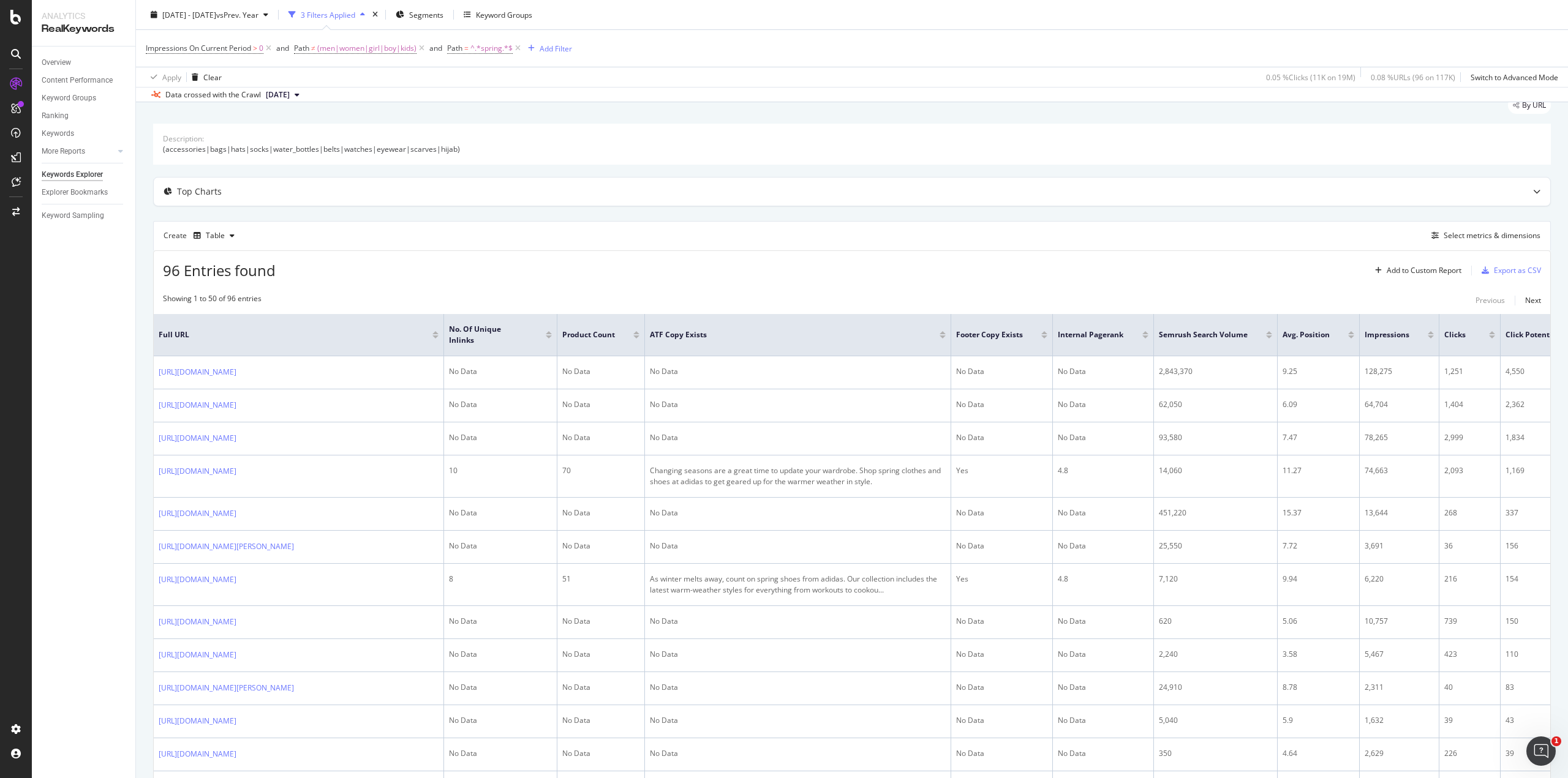
scroll to position [0, 0]
